Goal: Information Seeking & Learning: Learn about a topic

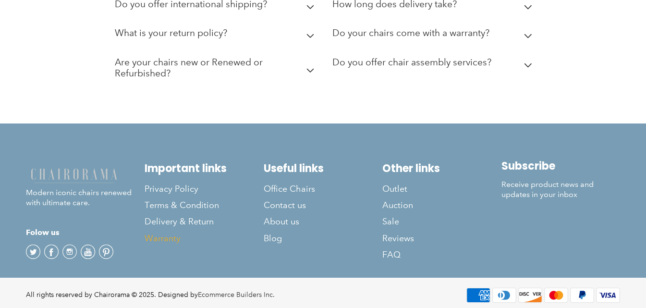
scroll to position [2750, 0]
click at [270, 233] on span "Blog" at bounding box center [273, 238] width 18 height 11
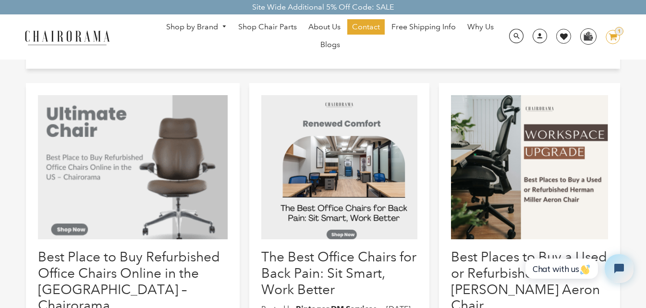
click at [531, 181] on div at bounding box center [529, 167] width 157 height 144
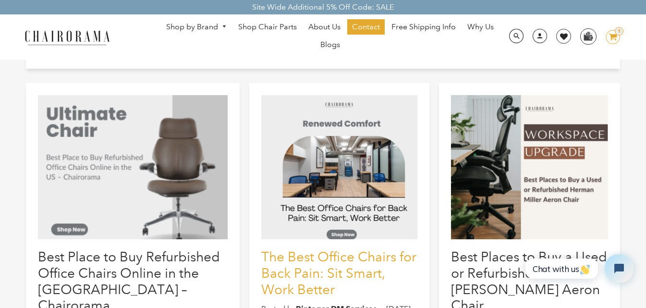
click at [314, 265] on link "The Best Office Chairs for Back Pain: Sit Smart, Work Better" at bounding box center [338, 273] width 155 height 48
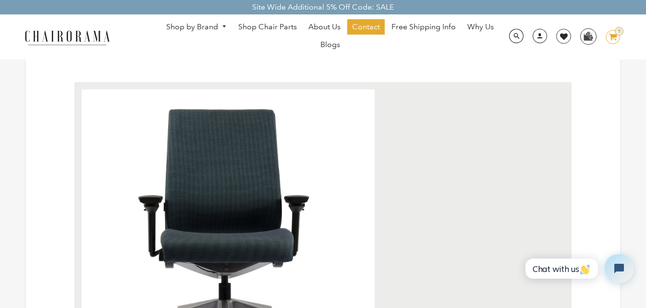
scroll to position [384, 0]
